Goal: Information Seeking & Learning: Learn about a topic

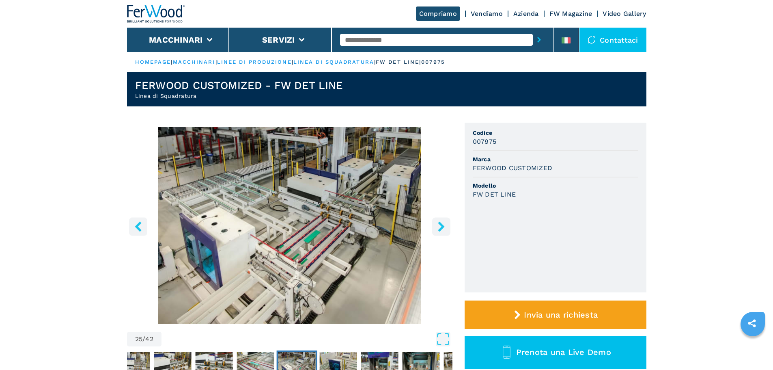
click at [373, 48] on div at bounding box center [442, 39] width 205 height 19
click at [371, 41] on input "text" at bounding box center [436, 40] width 193 height 12
type input "******"
click at [533, 30] on button "submit-button" at bounding box center [539, 39] width 13 height 19
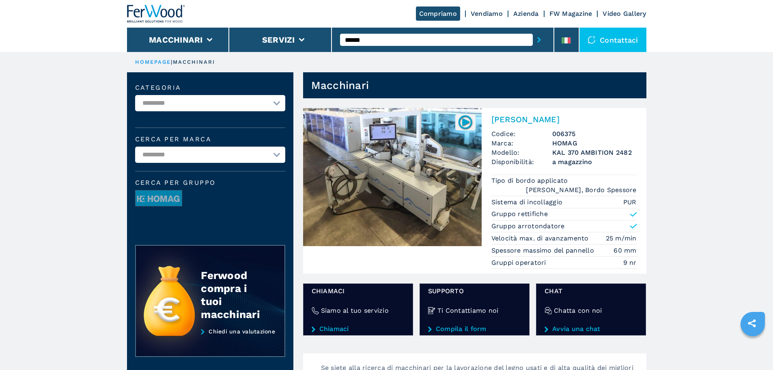
click at [543, 116] on h2 "[PERSON_NAME]" at bounding box center [564, 119] width 145 height 10
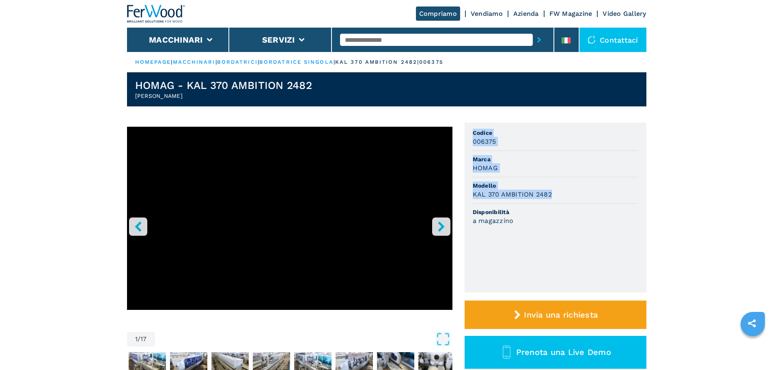
drag, startPoint x: 560, startPoint y: 191, endPoint x: 455, endPoint y: 191, distance: 104.8
click at [455, 191] on div "1 / 17 Unità di misura ******* ********* Codice 006375 Marca HOMAG Modello KAL …" at bounding box center [387, 265] width 520 height 285
click at [546, 191] on h3 "KAL 370 AMBITION 2482" at bounding box center [512, 194] width 79 height 9
drag, startPoint x: 551, startPoint y: 192, endPoint x: 469, endPoint y: 197, distance: 81.8
click at [469, 197] on ul "Codice 006375 Marca HOMAG Modello KAL 370 AMBITION 2482 Disponibilità a magazzi…" at bounding box center [556, 208] width 182 height 170
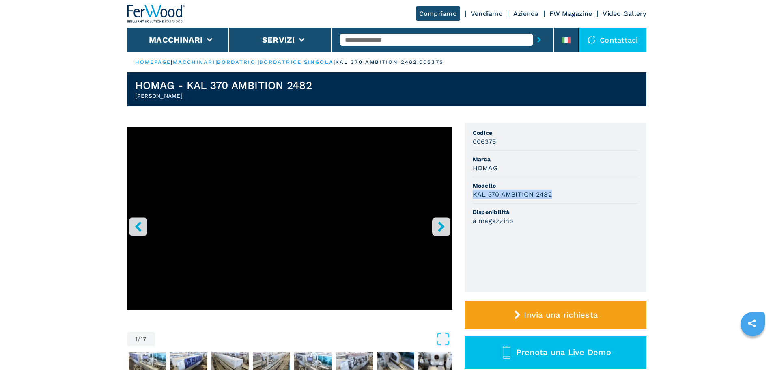
copy h3 "KAL 370 AMBITION 2482"
